Goal: Transaction & Acquisition: Download file/media

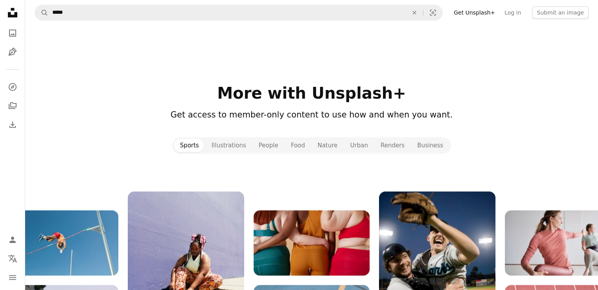
scroll to position [786, 0]
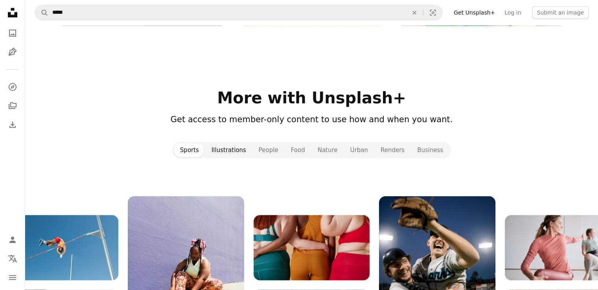
click at [231, 150] on button "Illustrations" at bounding box center [228, 149] width 47 height 13
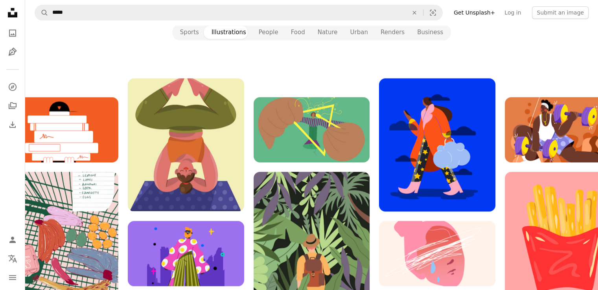
scroll to position [865, 0]
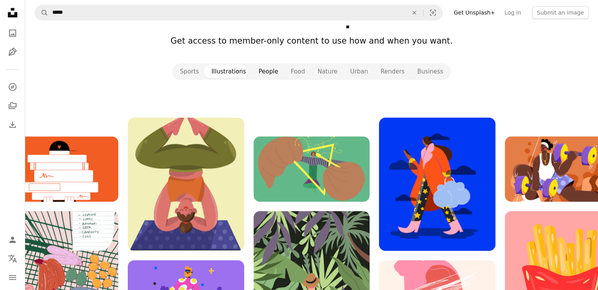
click at [271, 71] on button "People" at bounding box center [268, 71] width 32 height 13
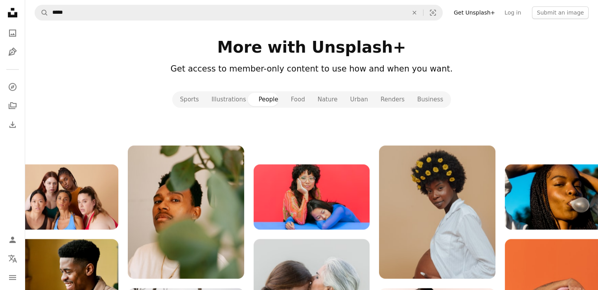
scroll to position [825, 0]
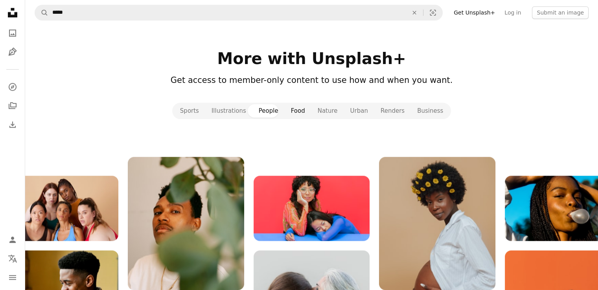
click at [299, 111] on button "Food" at bounding box center [298, 110] width 27 height 13
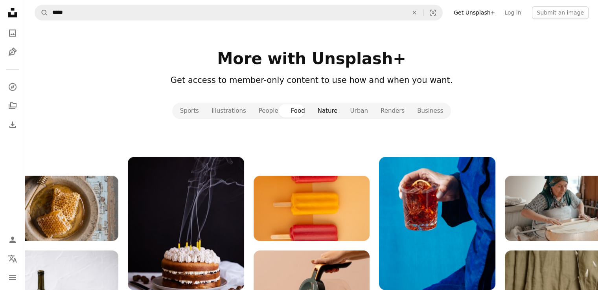
click at [333, 109] on button "Nature" at bounding box center [327, 110] width 33 height 13
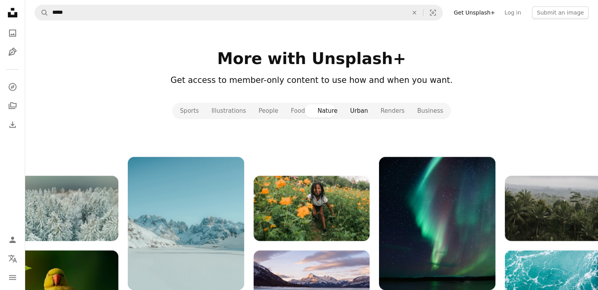
click at [360, 113] on button "Urban" at bounding box center [359, 110] width 30 height 13
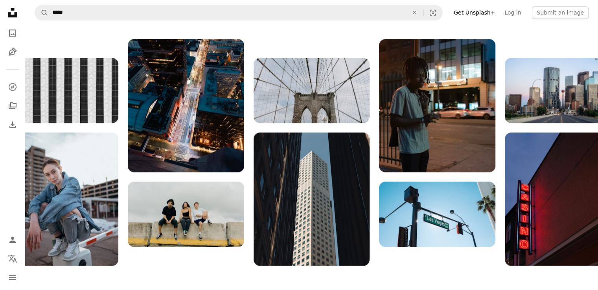
scroll to position [786, 0]
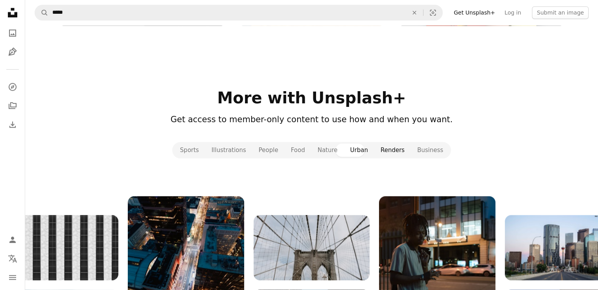
click at [388, 149] on button "Renders" at bounding box center [392, 149] width 37 height 13
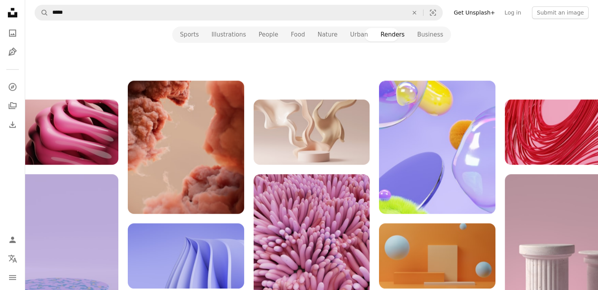
scroll to position [904, 0]
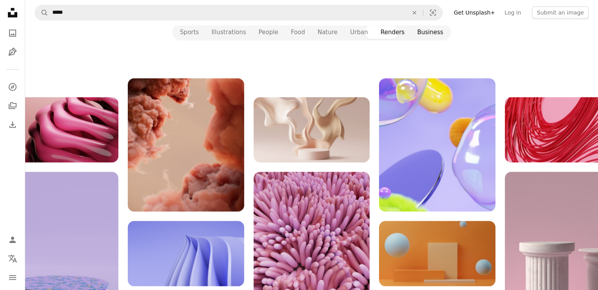
click at [416, 33] on button "Business" at bounding box center [430, 32] width 39 height 13
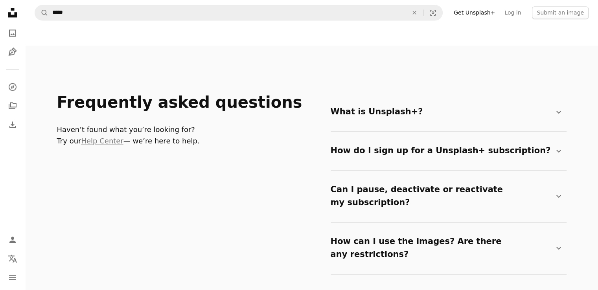
scroll to position [1101, 0]
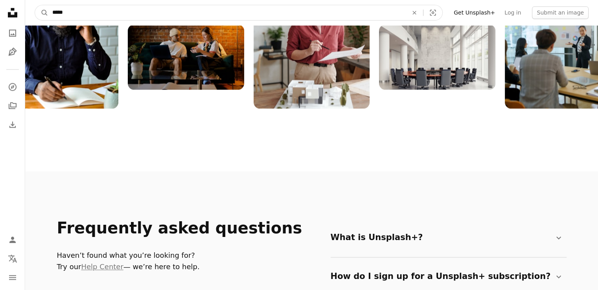
click at [156, 11] on input "****" at bounding box center [226, 12] width 357 height 15
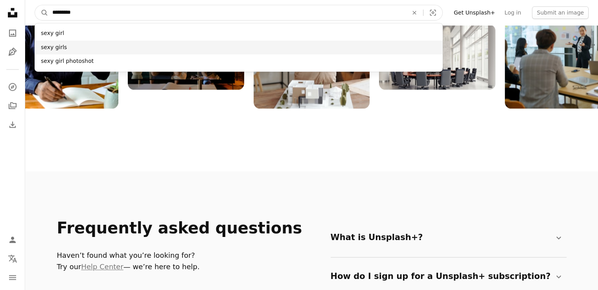
type input "*********"
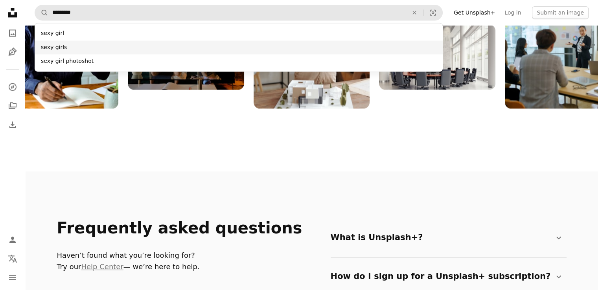
click at [149, 42] on div "sexy girls" at bounding box center [239, 47] width 408 height 14
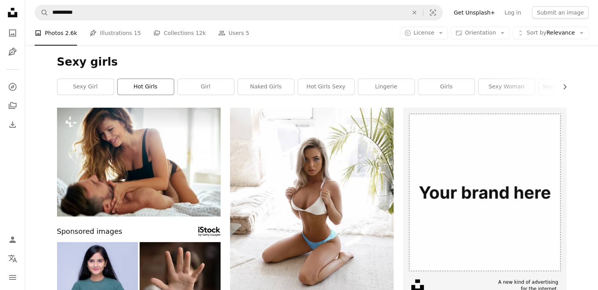
click at [150, 86] on link "hot girls" at bounding box center [146, 87] width 56 height 16
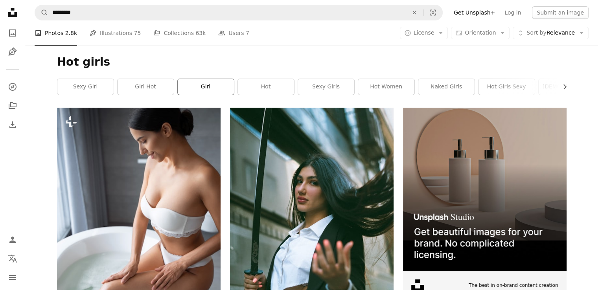
click at [218, 87] on link "girl" at bounding box center [206, 87] width 56 height 16
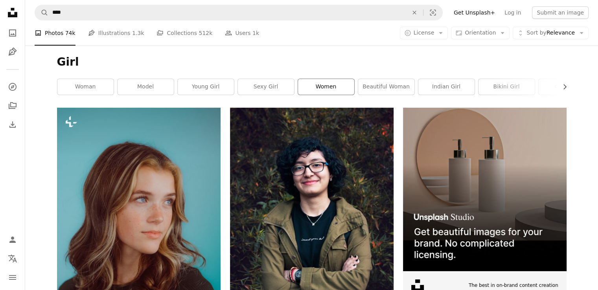
click at [313, 90] on link "women" at bounding box center [326, 87] width 56 height 16
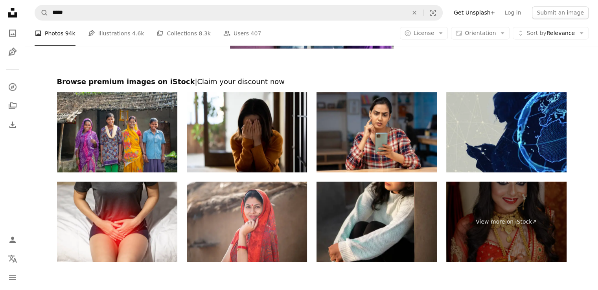
scroll to position [1590, 0]
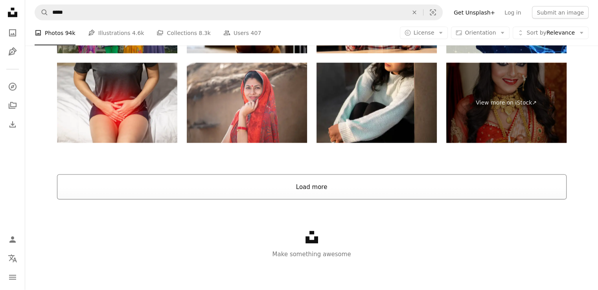
click at [397, 185] on button "Load more" at bounding box center [311, 187] width 509 height 25
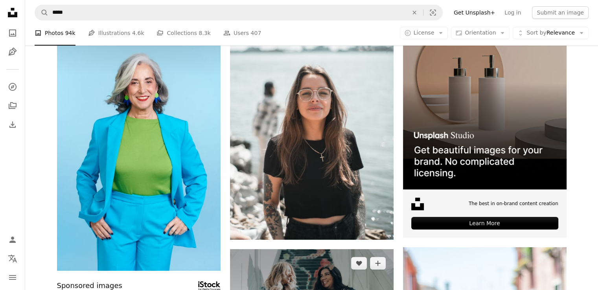
scroll to position [0, 0]
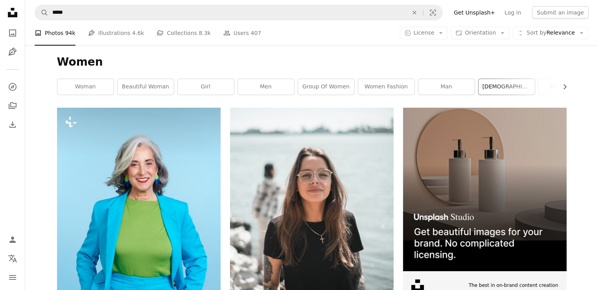
click at [502, 87] on link "[DEMOGRAPHIC_DATA]" at bounding box center [506, 87] width 56 height 16
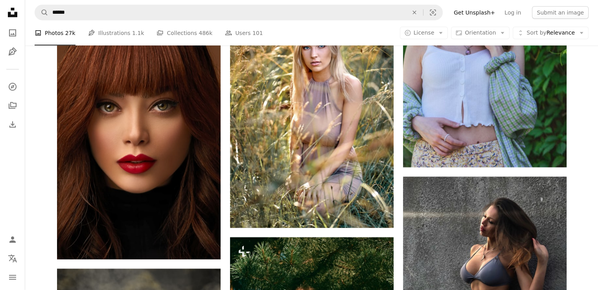
scroll to position [8175, 0]
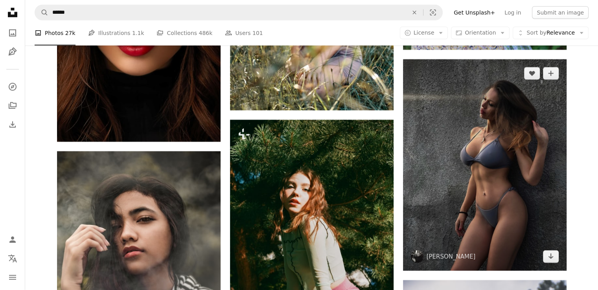
click at [522, 207] on img at bounding box center [485, 164] width 164 height 211
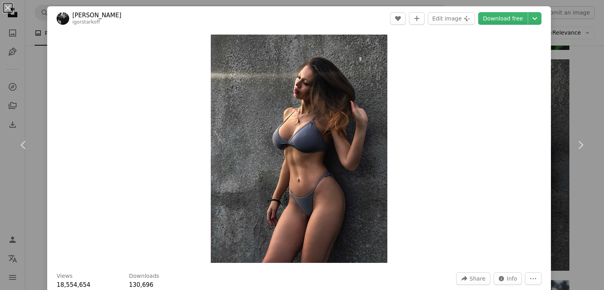
drag, startPoint x: 501, startPoint y: 134, endPoint x: 514, endPoint y: 166, distance: 34.4
click at [514, 166] on div "Zoom in" at bounding box center [298, 149] width 503 height 236
click at [494, 11] on header "[PERSON_NAME] [PERSON_NAME] A heart A plus sign Edit image Plus sign for Unspla…" at bounding box center [298, 18] width 503 height 24
click at [489, 16] on link "Download free" at bounding box center [503, 18] width 50 height 13
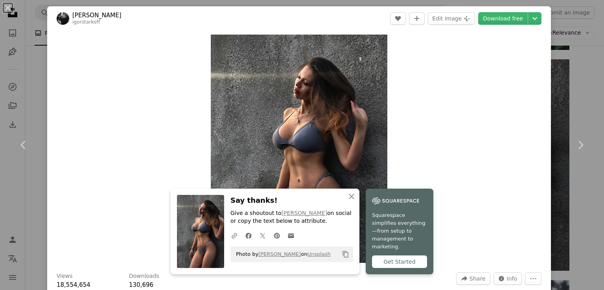
click at [553, 42] on div "An X shape Chevron left Chevron right [PERSON_NAME] [PERSON_NAME] A heart A plu…" at bounding box center [302, 145] width 604 height 290
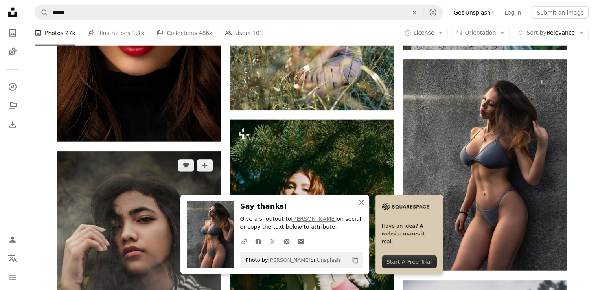
click at [360, 203] on icon "button" at bounding box center [361, 203] width 6 height 6
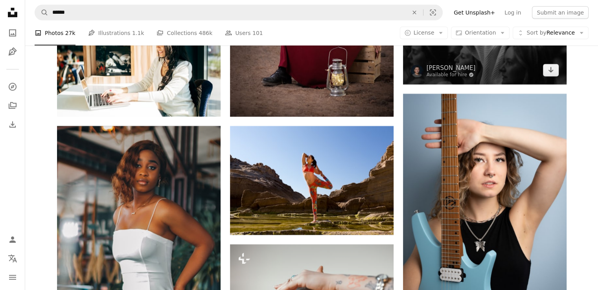
scroll to position [17315, 0]
